Goal: Task Accomplishment & Management: Manage account settings

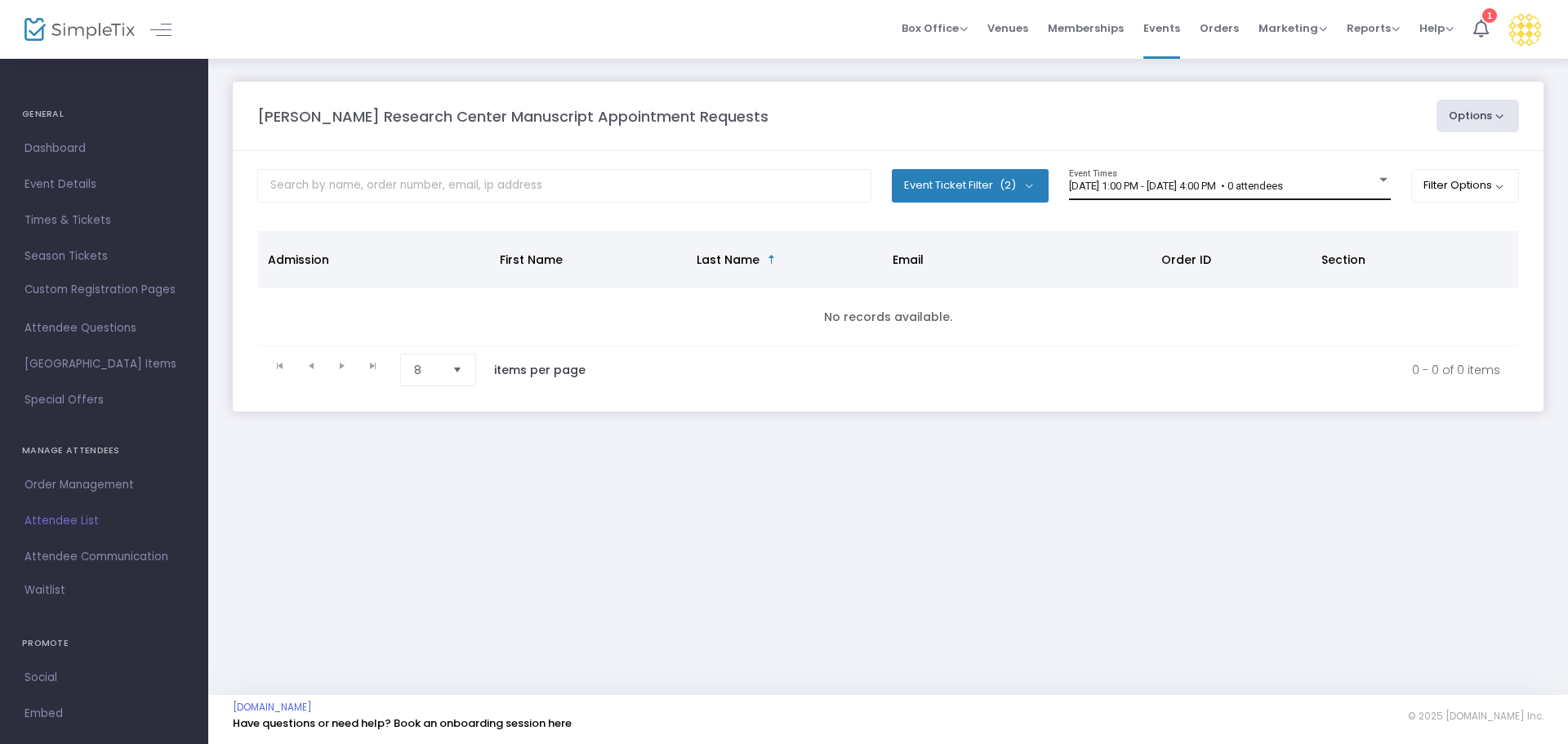
click at [1209, 190] on span "[DATE] 1:00 PM - [DATE] 4:00 PM • 0 attendees" at bounding box center [1176, 186] width 214 height 13
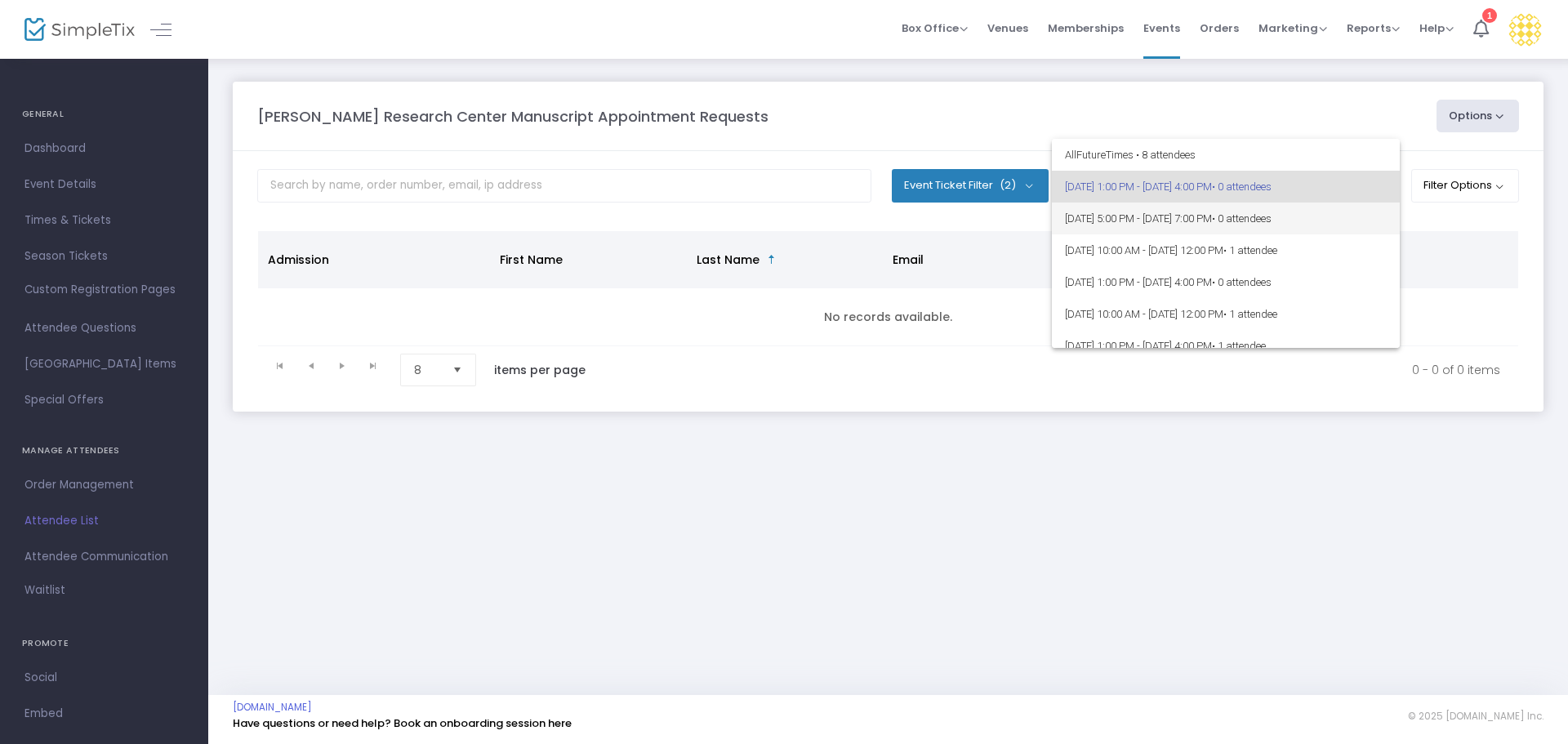
click at [1202, 214] on span "[DATE] 5:00 PM - [DATE] 7:00 PM • 0 attendees" at bounding box center [1225, 218] width 322 height 32
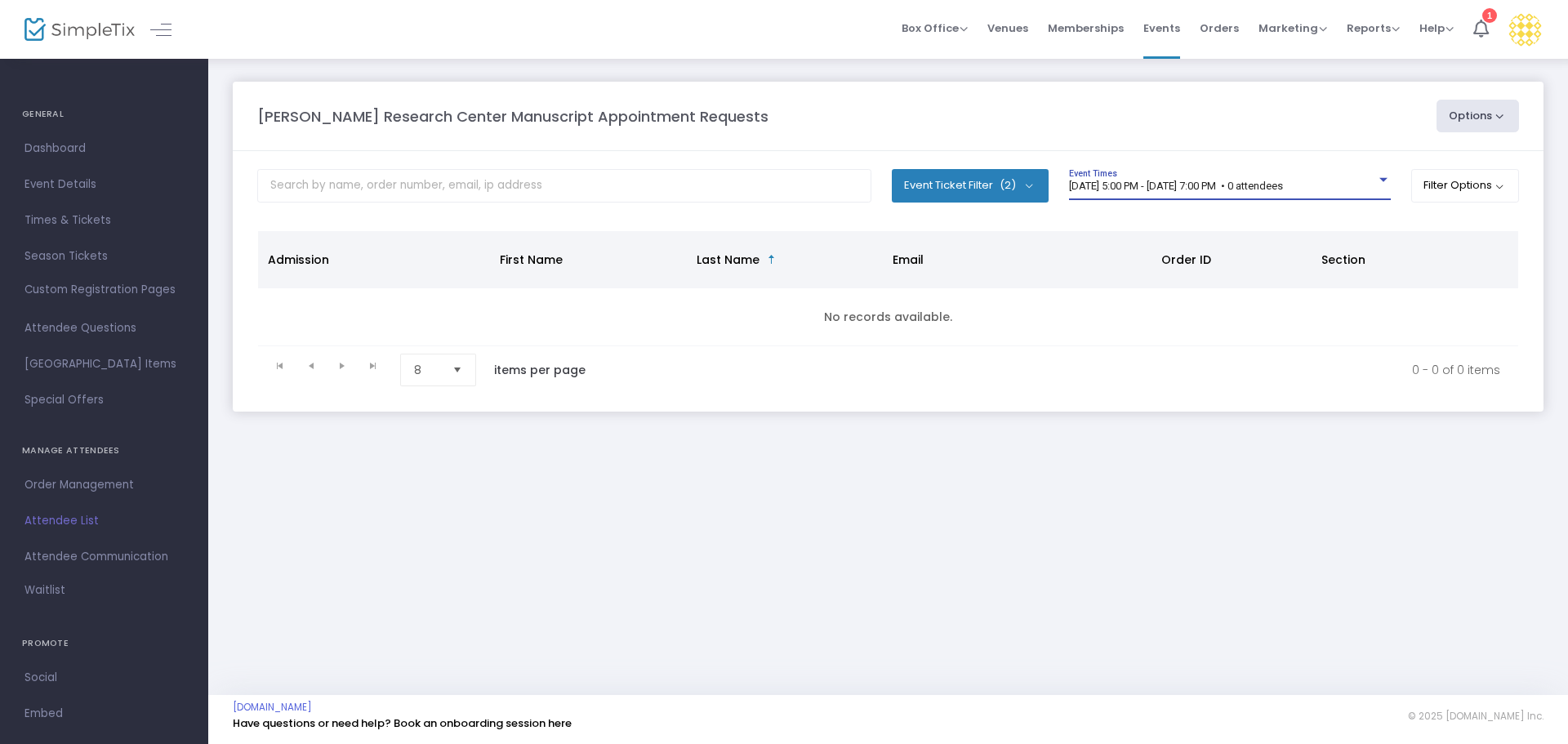
click at [1198, 192] on div "[DATE] 5:00 PM - [DATE] 7:00 PM • 0 attendees" at bounding box center [1223, 187] width 307 height 13
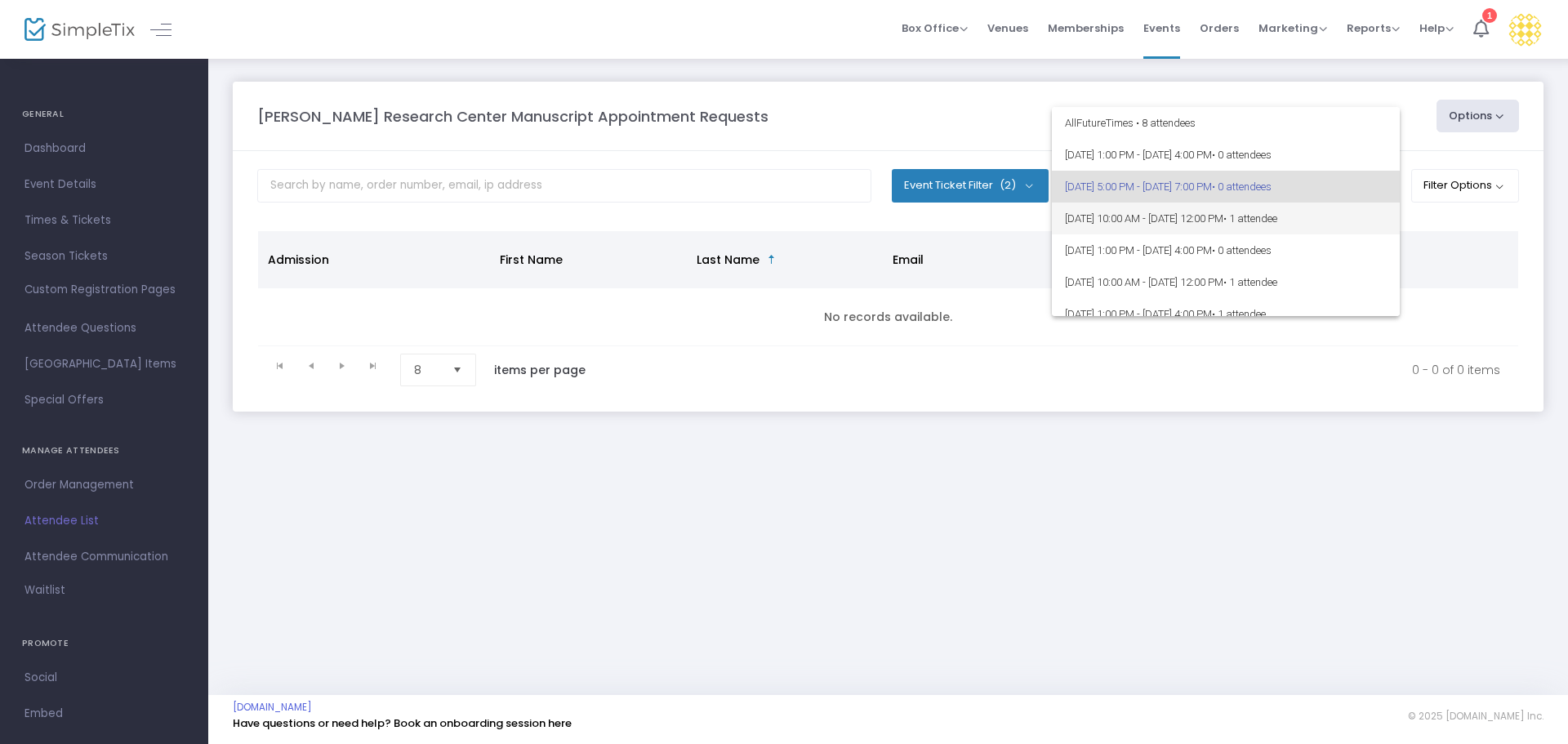
click at [1185, 225] on span "[DATE] 10:00 AM - [DATE] 12:00 PM • 1 attendee" at bounding box center [1225, 218] width 322 height 32
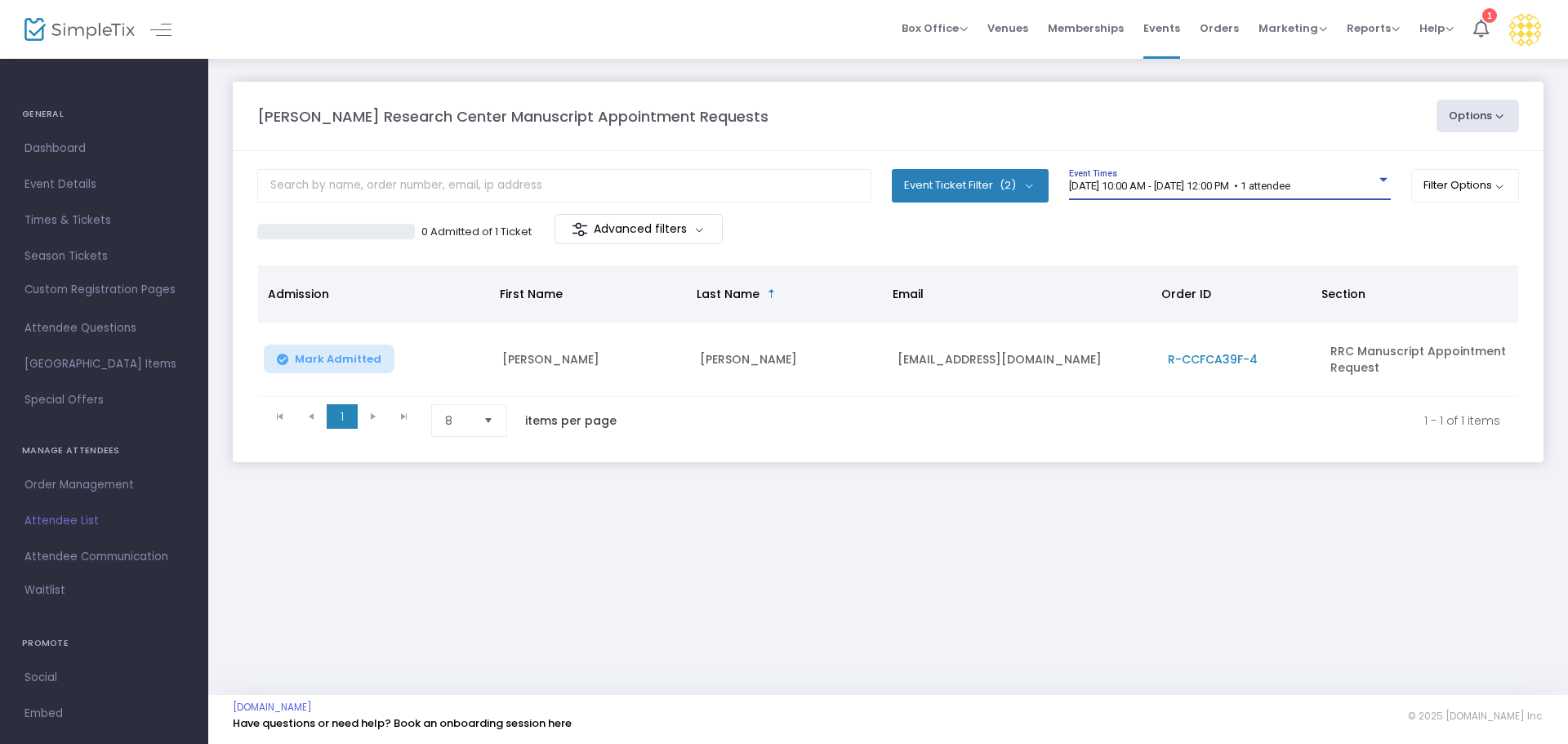
click at [1174, 187] on span "[DATE] 10:00 AM - [DATE] 12:00 PM • 1 attendee" at bounding box center [1180, 186] width 222 height 13
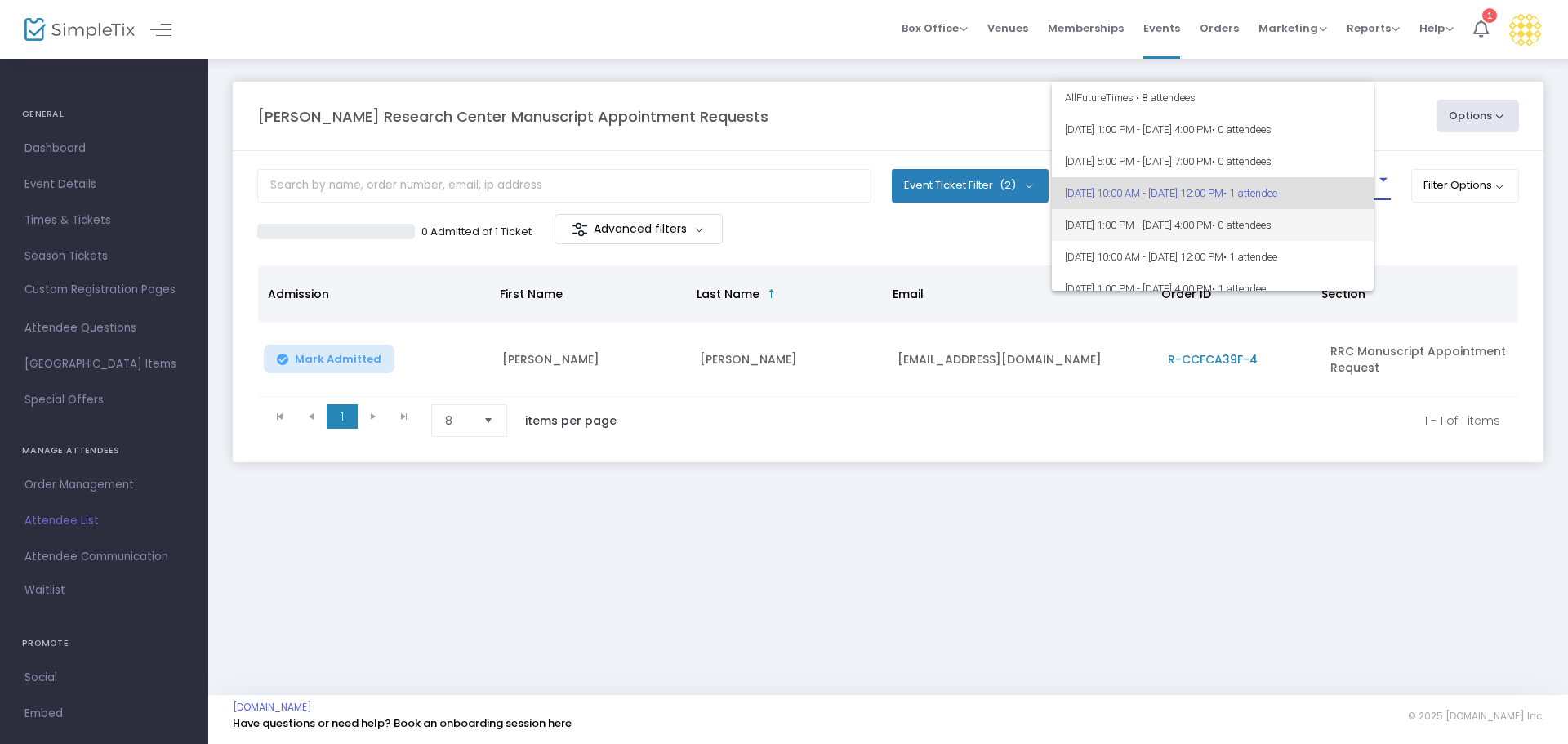
scroll to position [8, 0]
click at [1176, 214] on span "[DATE] 1:00 PM - [DATE] 4:00 PM • 0 attendees" at bounding box center [1225, 218] width 322 height 32
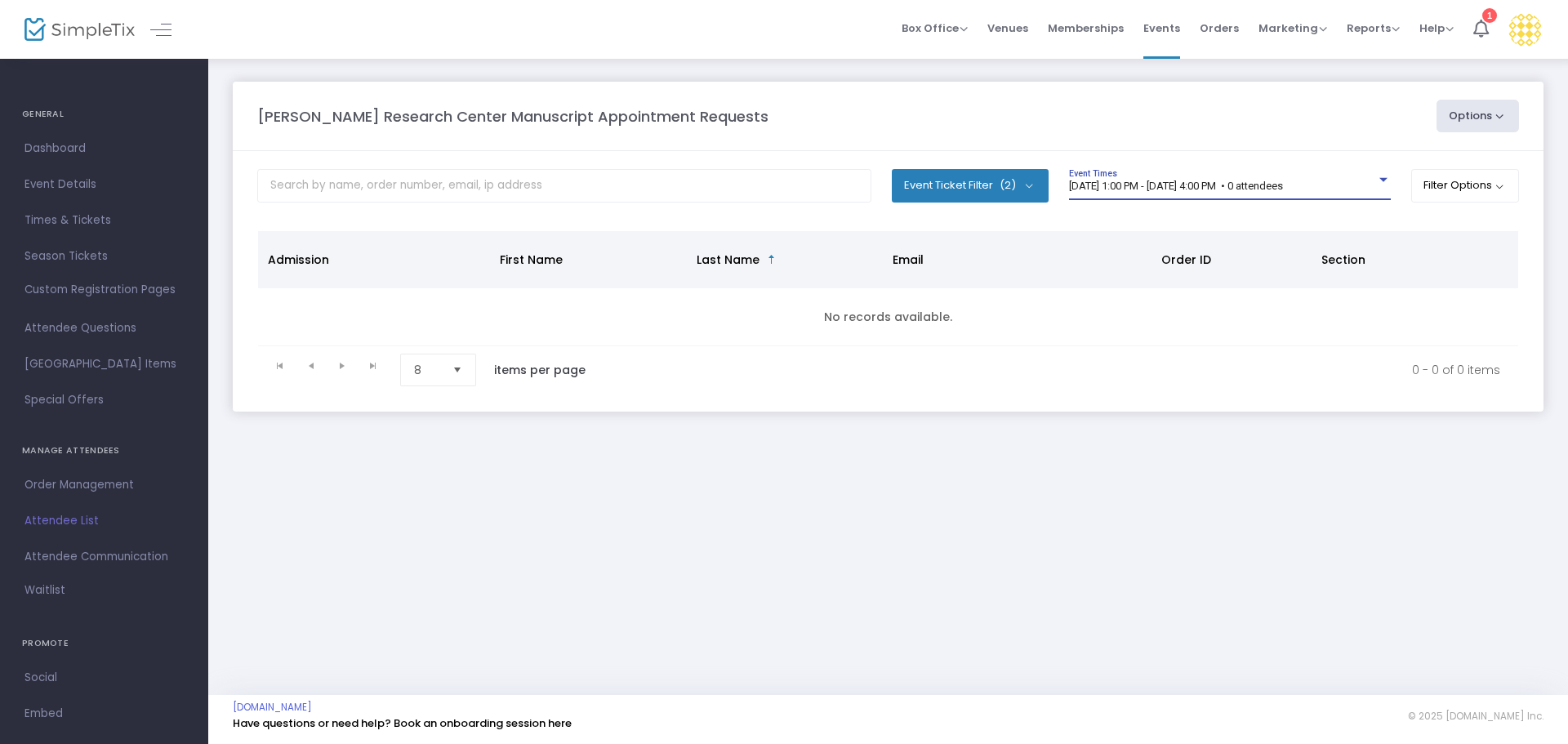
click at [1180, 182] on span "[DATE] 1:00 PM - [DATE] 4:00 PM • 0 attendees" at bounding box center [1176, 186] width 214 height 13
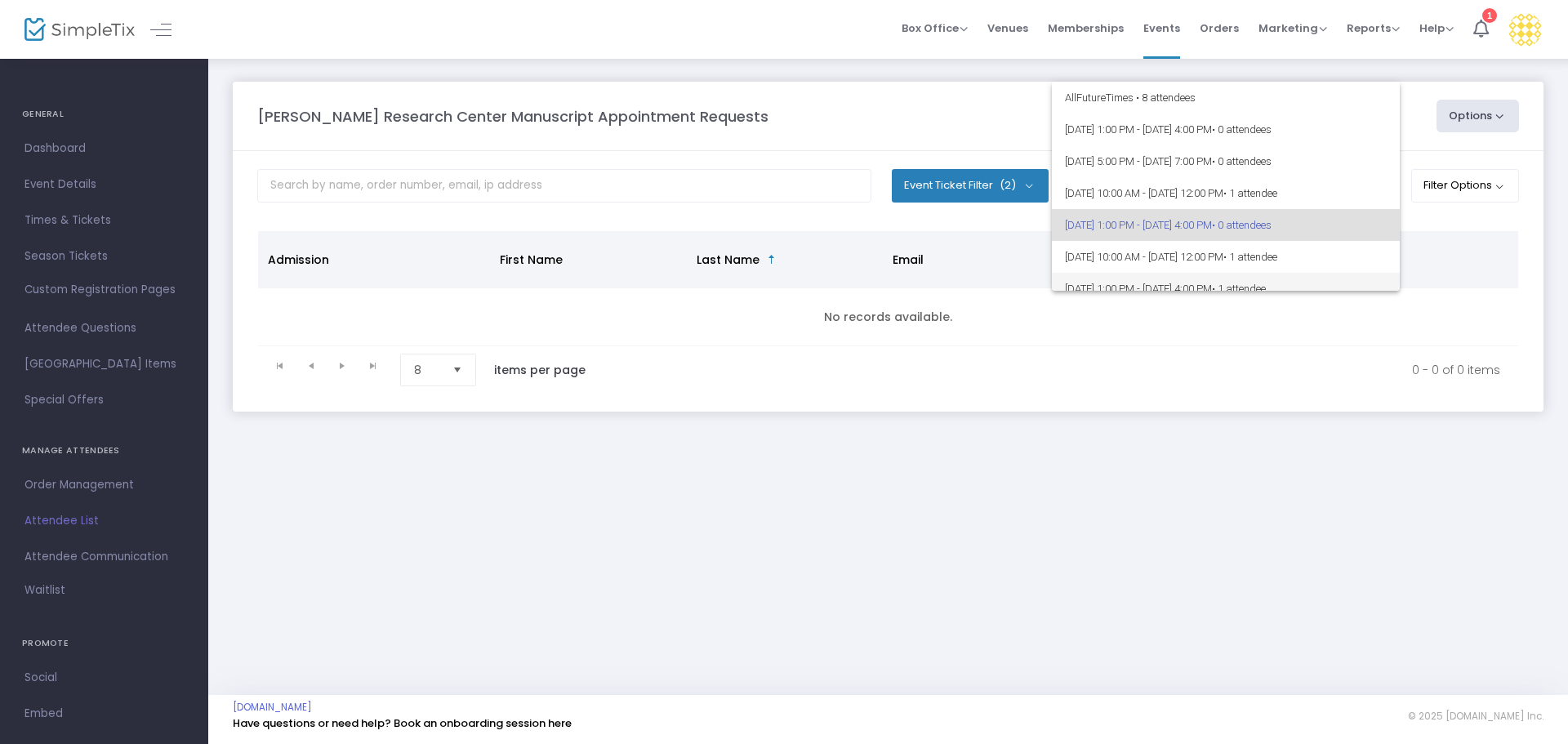
scroll to position [39, 0]
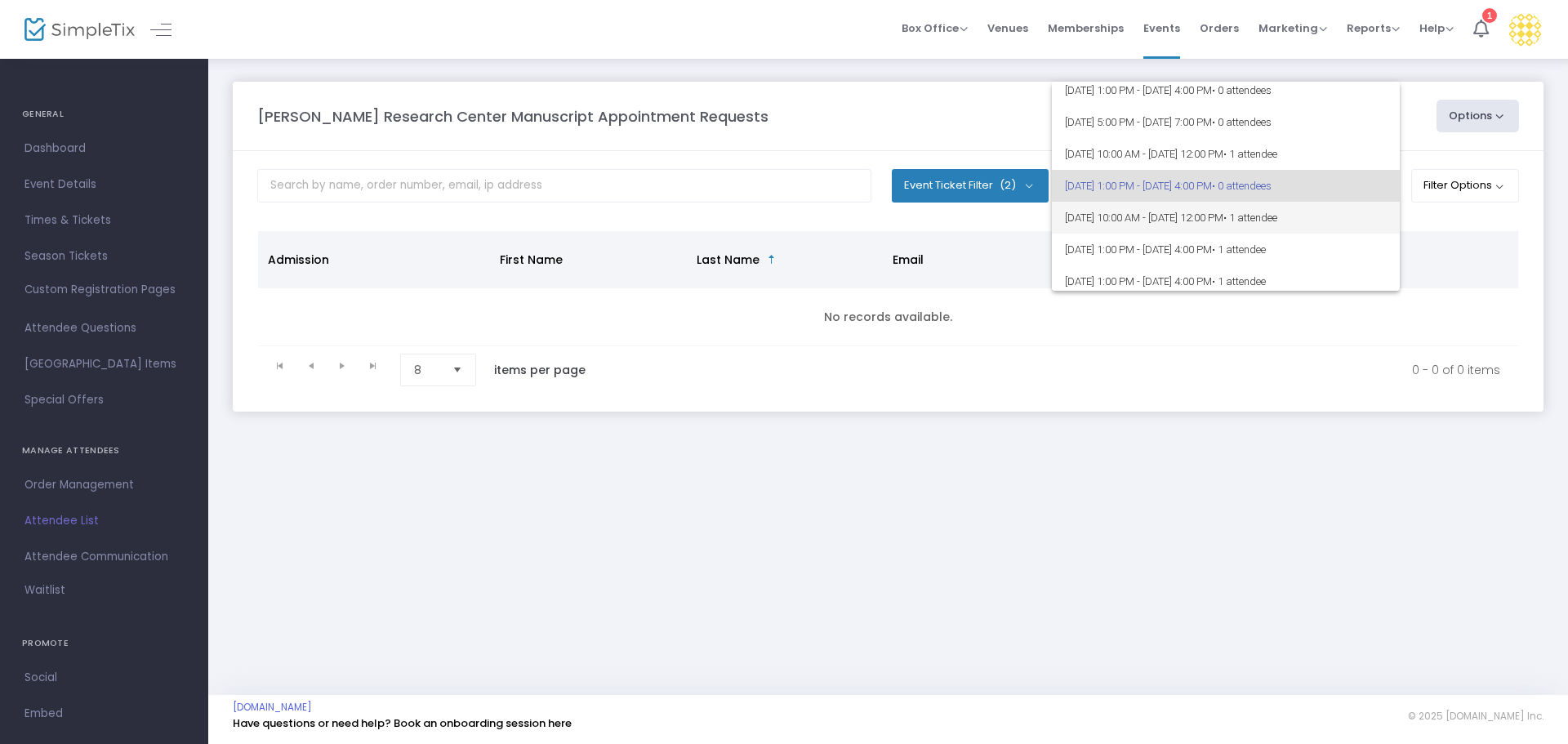
click at [1201, 228] on span "[DATE] 10:00 AM - [DATE] 12:00 PM • 1 attendee" at bounding box center [1225, 218] width 322 height 32
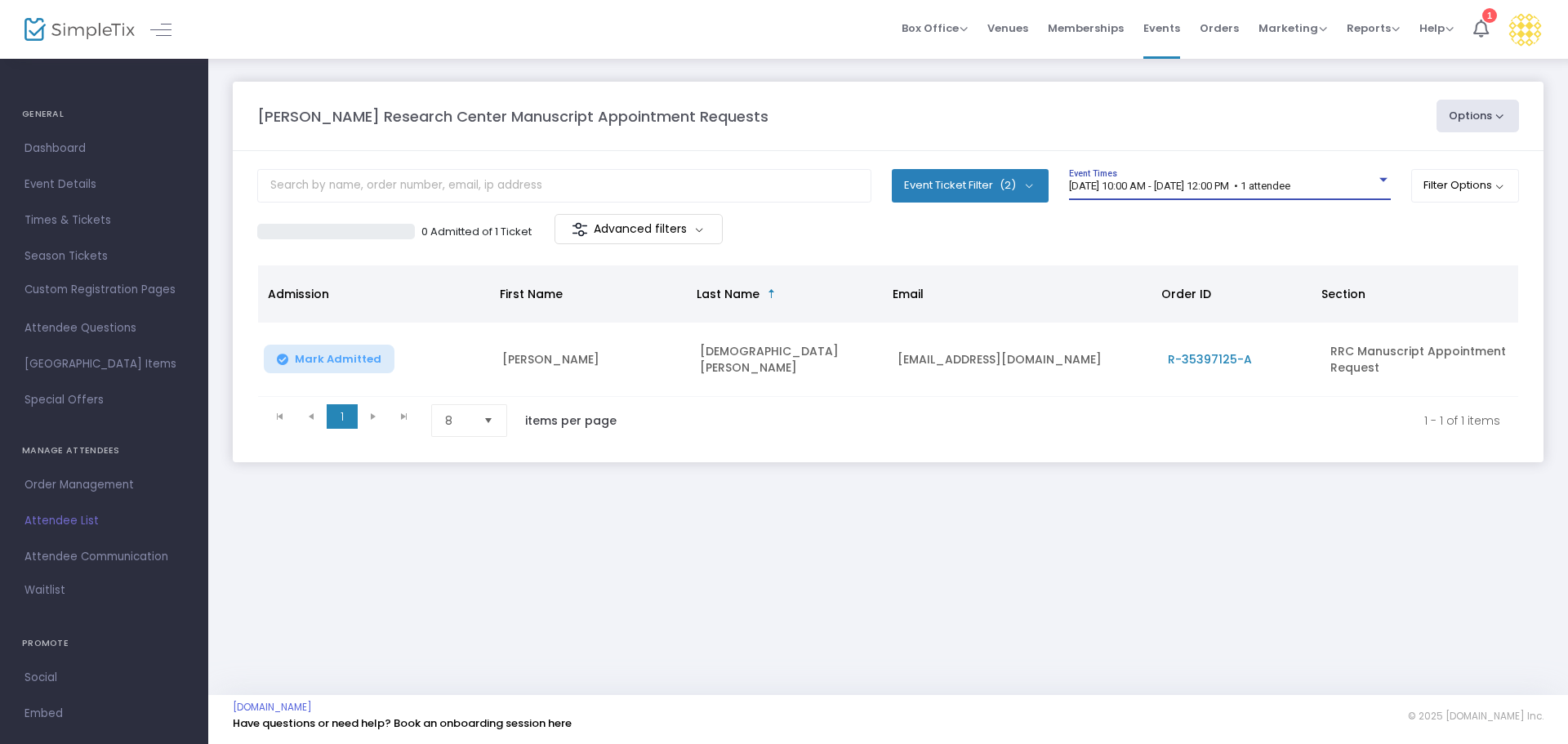
click at [1197, 192] on span "[DATE] 10:00 AM - [DATE] 12:00 PM • 1 attendee" at bounding box center [1180, 186] width 222 height 13
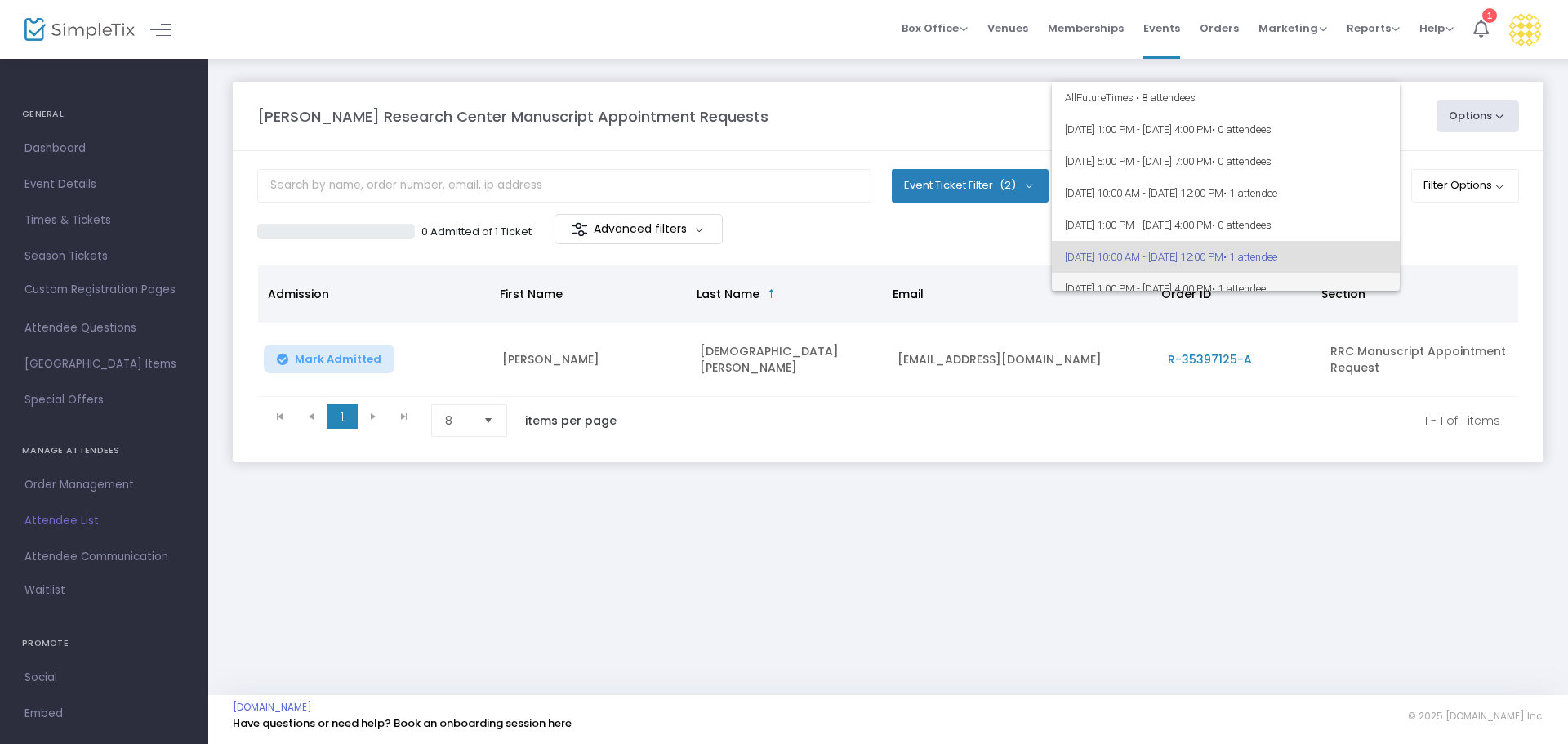
scroll to position [71, 0]
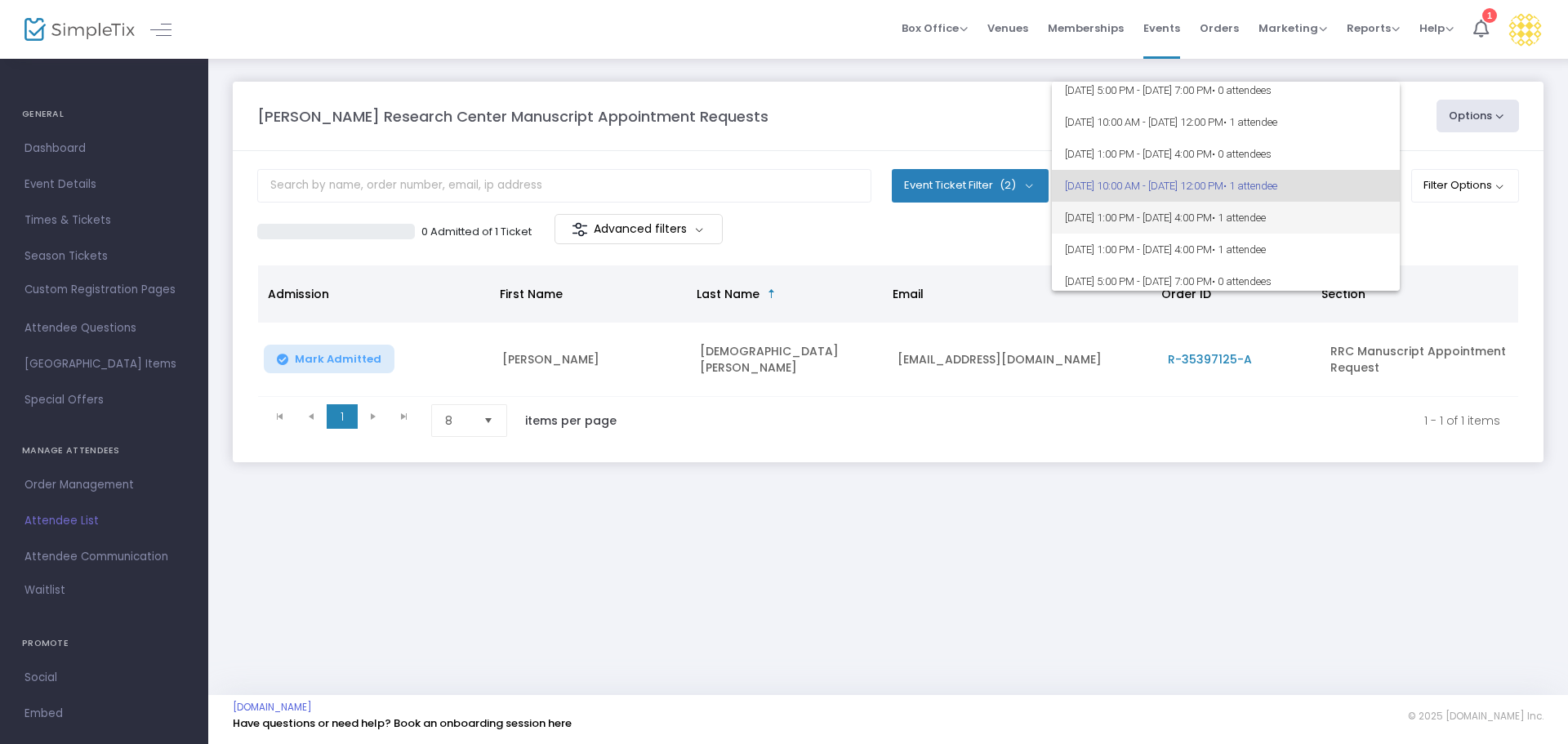
click at [1198, 212] on span "[DATE] 1:00 PM - [DATE] 4:00 PM • 1 attendee" at bounding box center [1225, 218] width 322 height 32
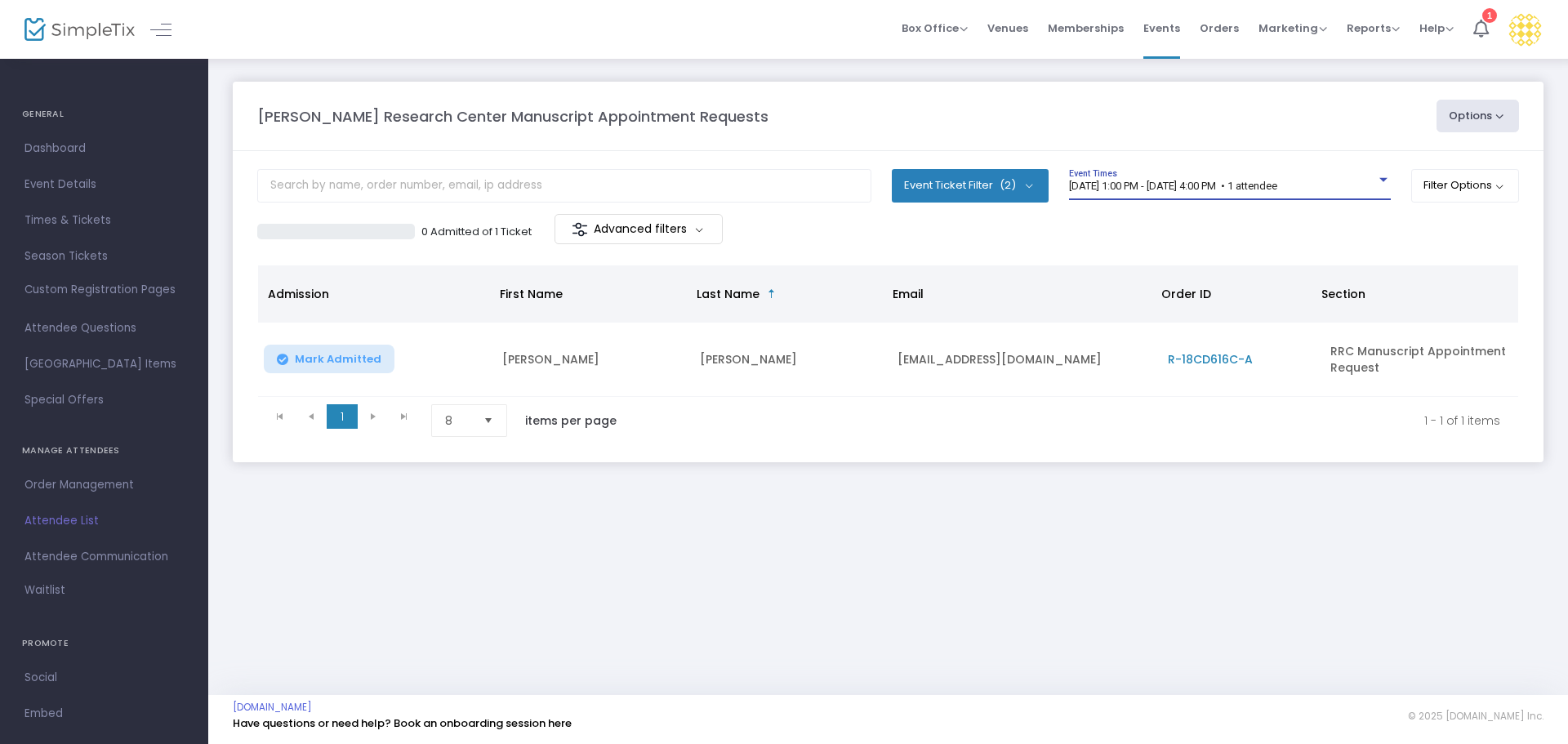
click at [1170, 200] on div "[DATE] 1:00 PM - [DATE] 4:00 PM • 1 attendee Event Times" at bounding box center [1230, 192] width 322 height 45
click at [1167, 196] on div "[DATE] 1:00 PM - [DATE] 4:00 PM • 1 attendee Event Times" at bounding box center [1230, 185] width 322 height 31
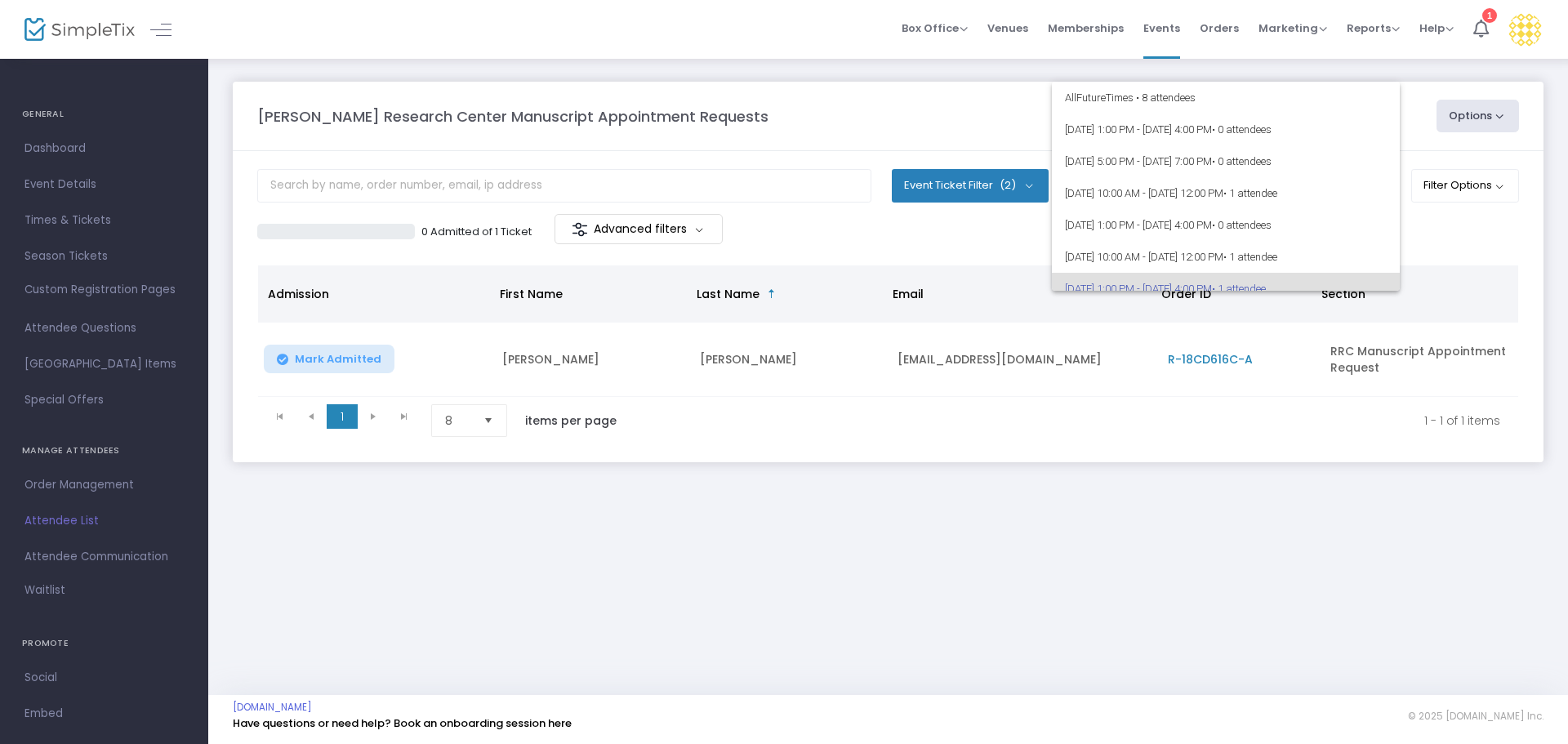
scroll to position [103, 0]
